Goal: Task Accomplishment & Management: Manage account settings

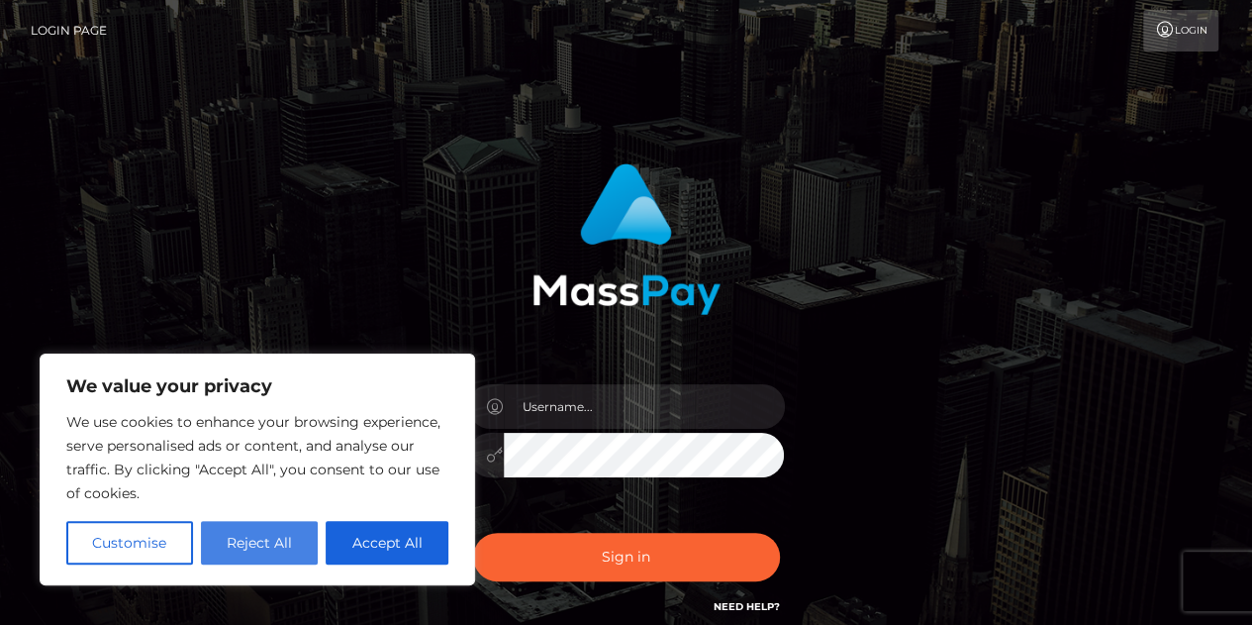
click at [283, 557] on button "Reject All" at bounding box center [260, 543] width 118 height 44
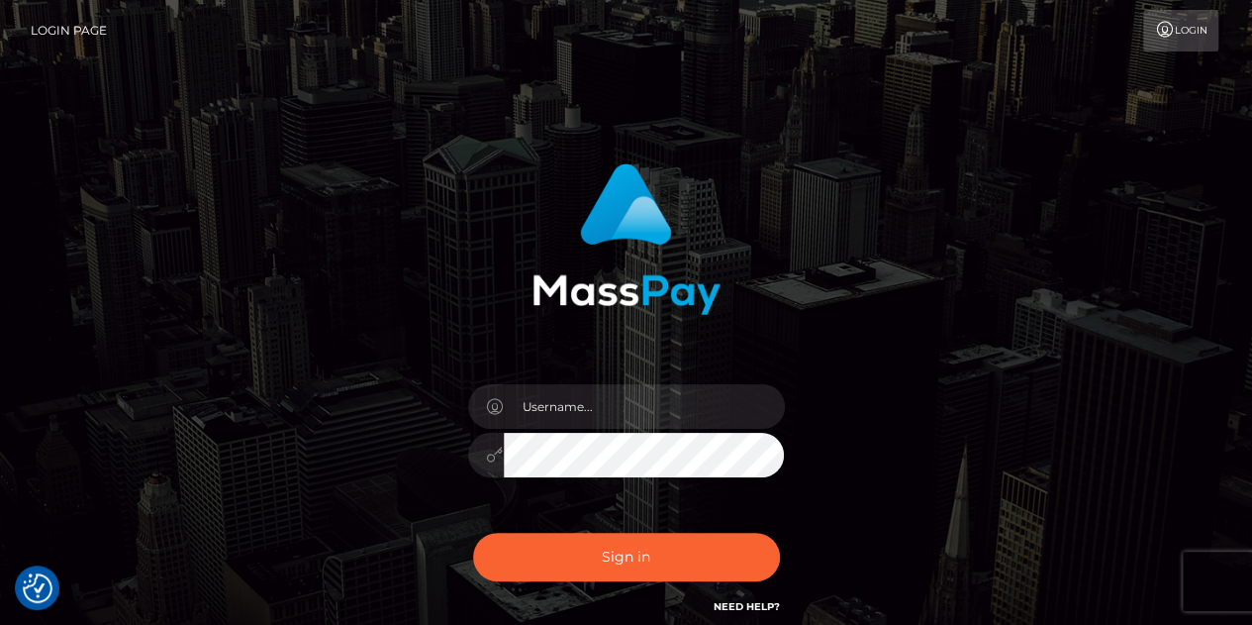
click at [627, 429] on div at bounding box center [626, 444] width 346 height 151
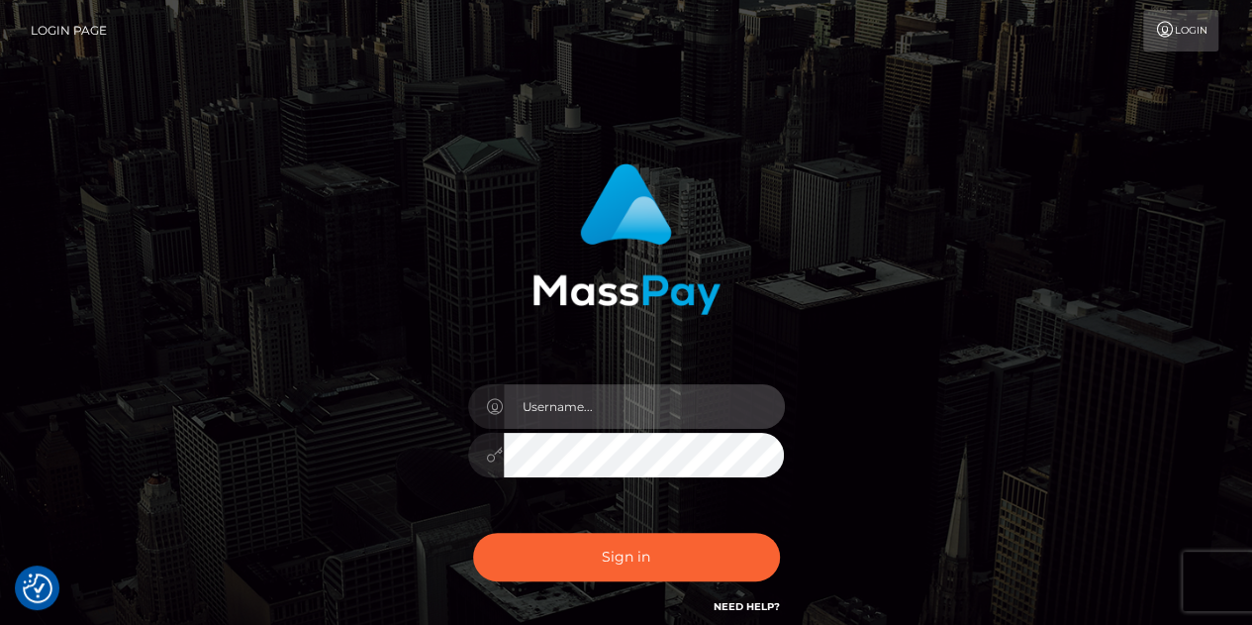
click at [604, 414] on input "text" at bounding box center [644, 406] width 281 height 45
type input "abigail.cope"
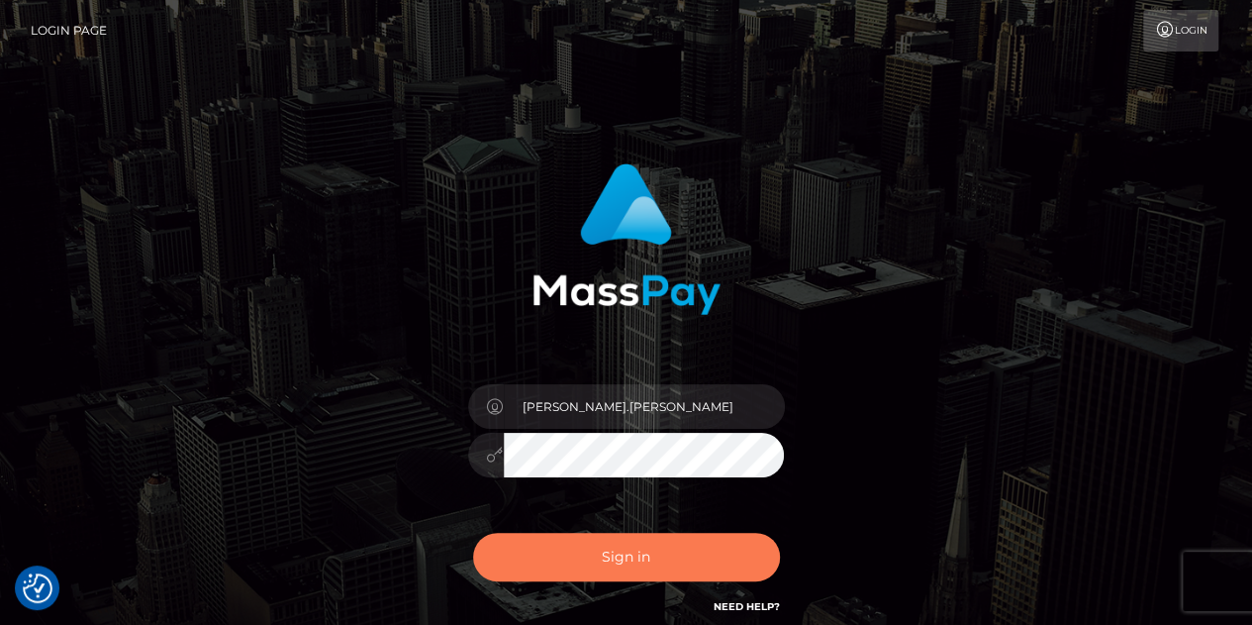
click at [602, 568] on button "Sign in" at bounding box center [626, 556] width 307 height 48
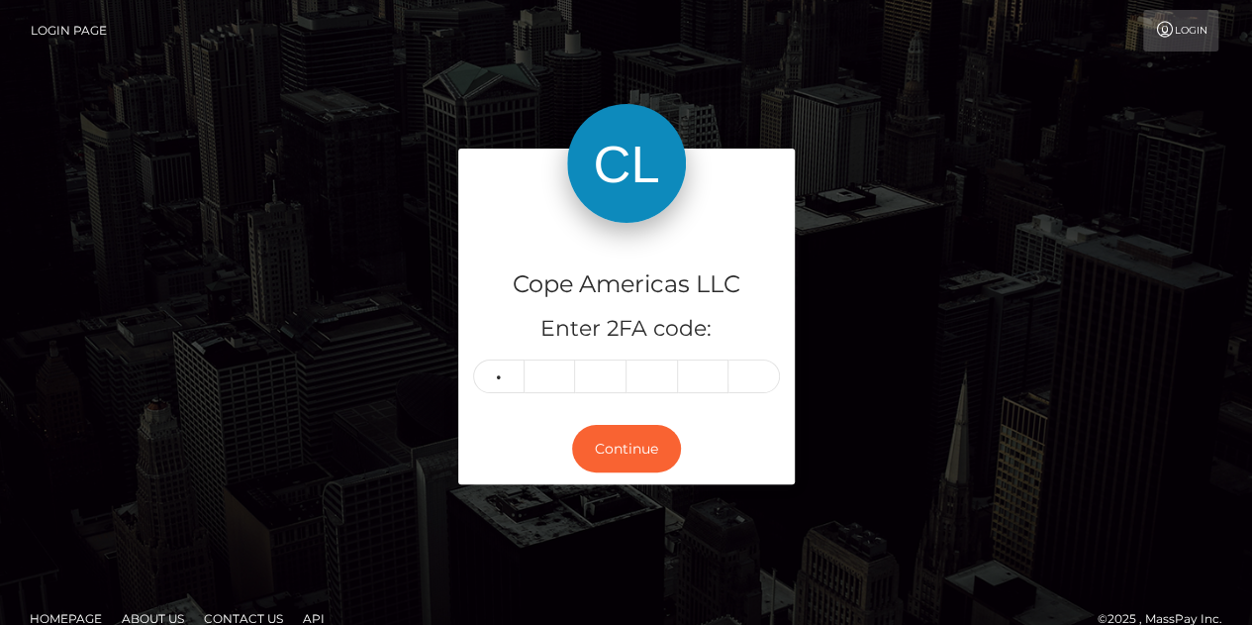
type input "6"
type input "9"
type input "5"
type input "1"
type input "4"
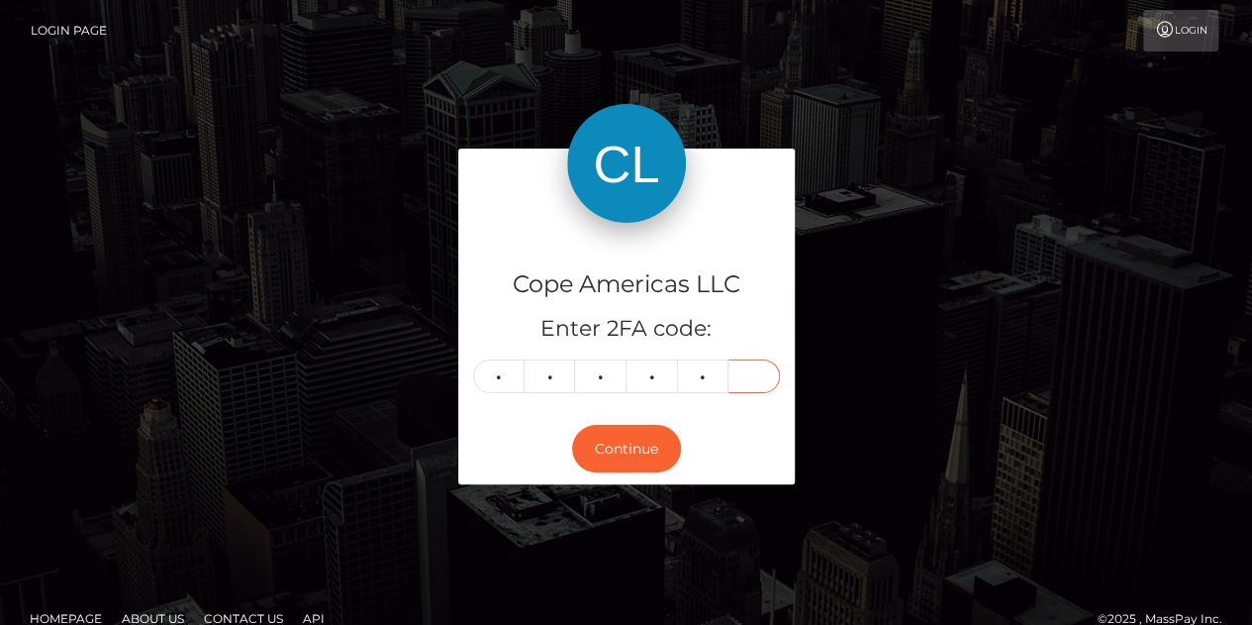
type input "4"
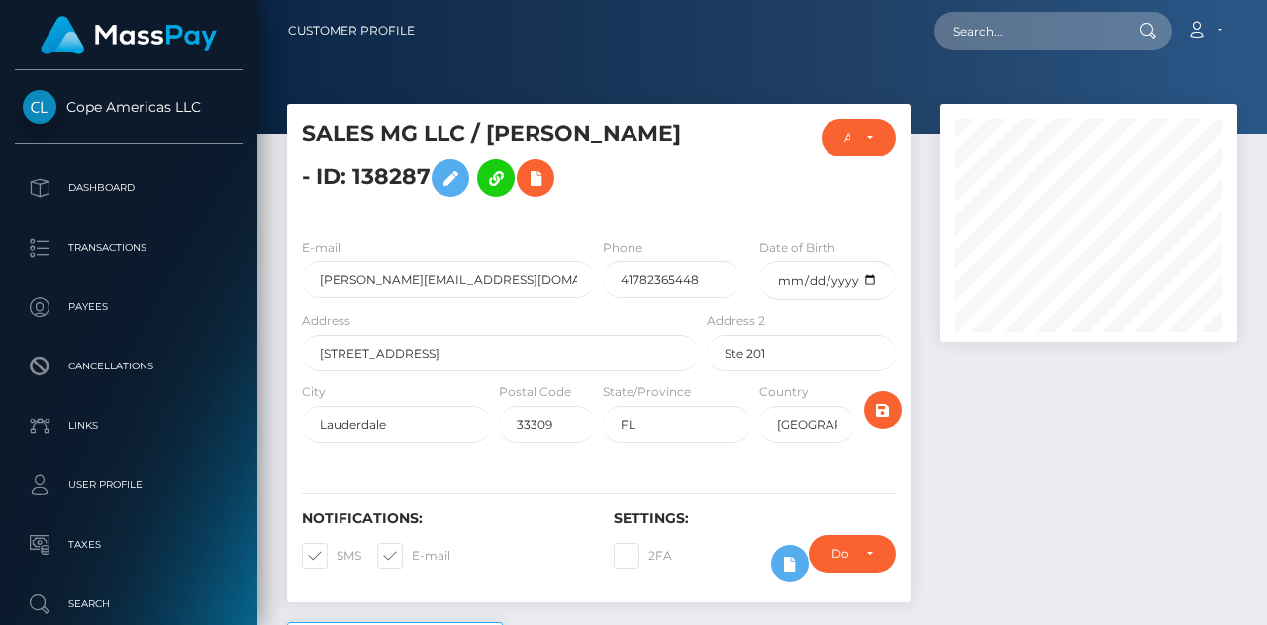
scroll to position [238, 297]
click at [1265, 89] on div at bounding box center [762, 67] width 1010 height 134
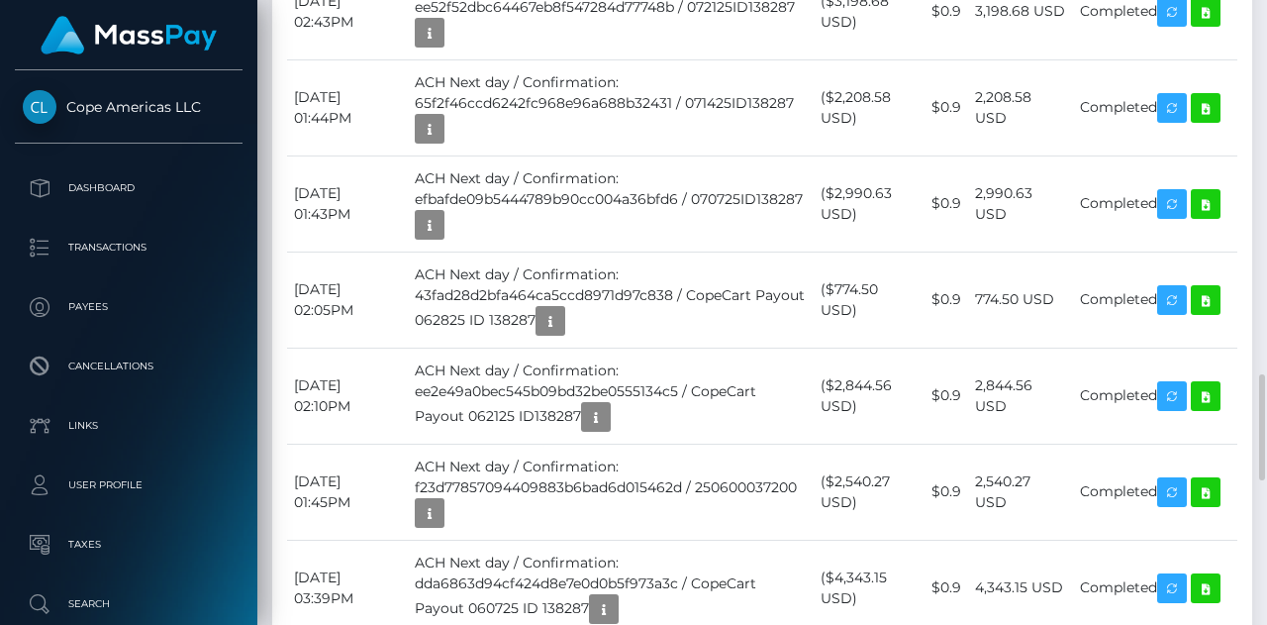
scroll to position [2227, 0]
